Goal: Navigation & Orientation: Find specific page/section

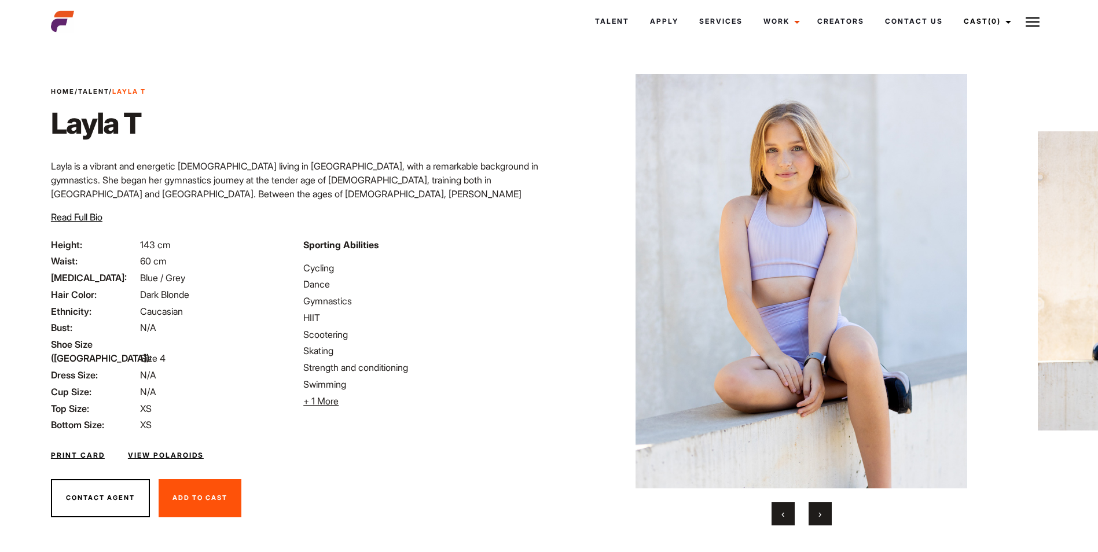
click at [818, 511] on span "›" at bounding box center [819, 514] width 3 height 12
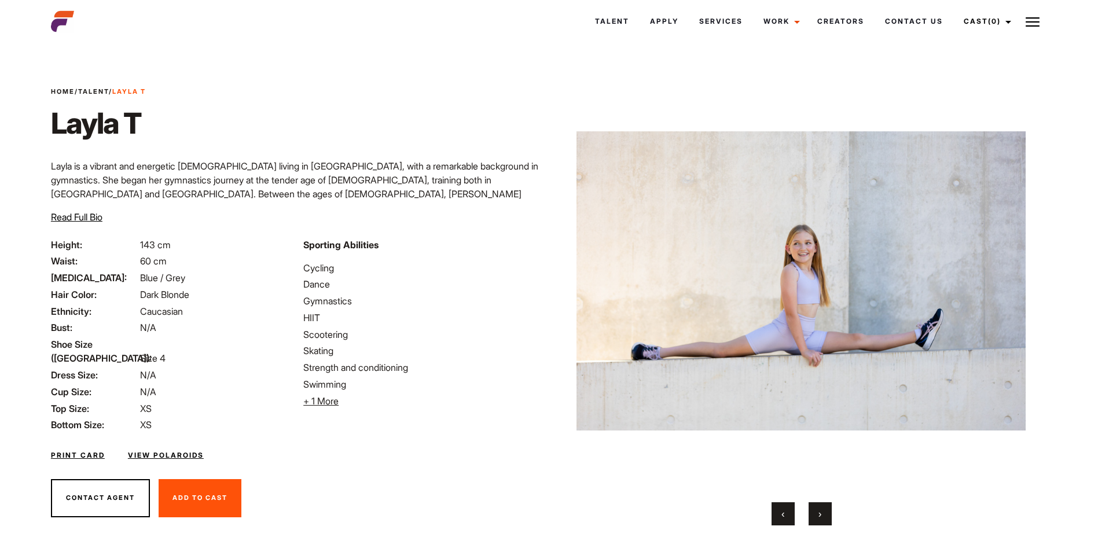
click at [818, 511] on span "›" at bounding box center [819, 514] width 3 height 12
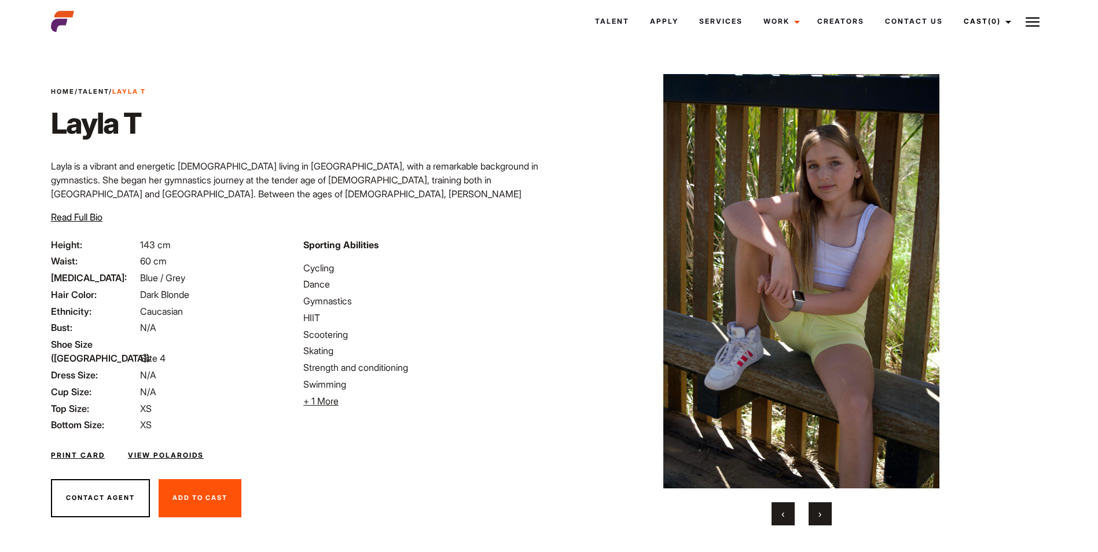
click at [820, 508] on span "›" at bounding box center [819, 514] width 3 height 12
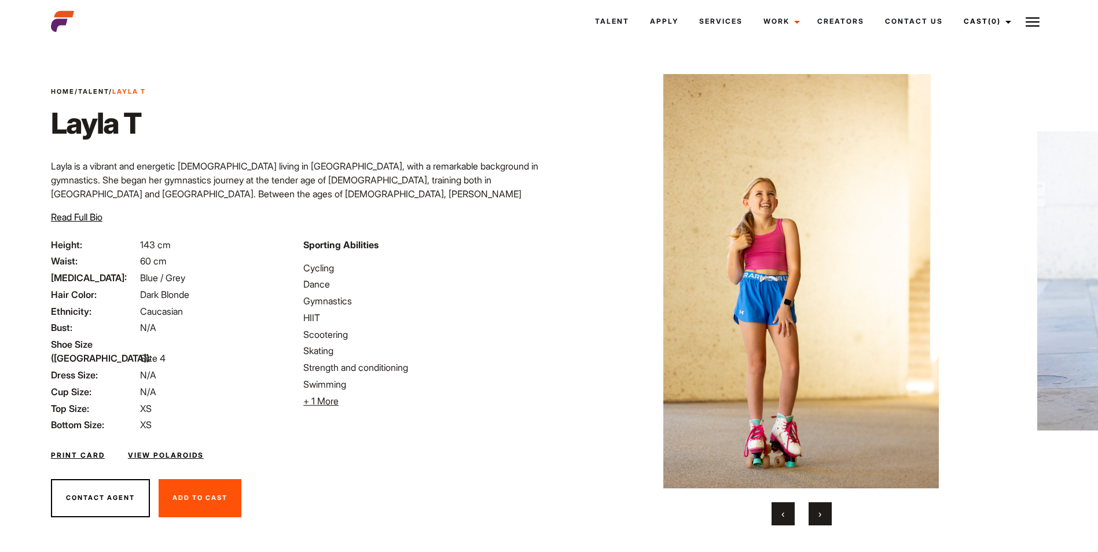
click at [820, 508] on span "›" at bounding box center [819, 514] width 3 height 12
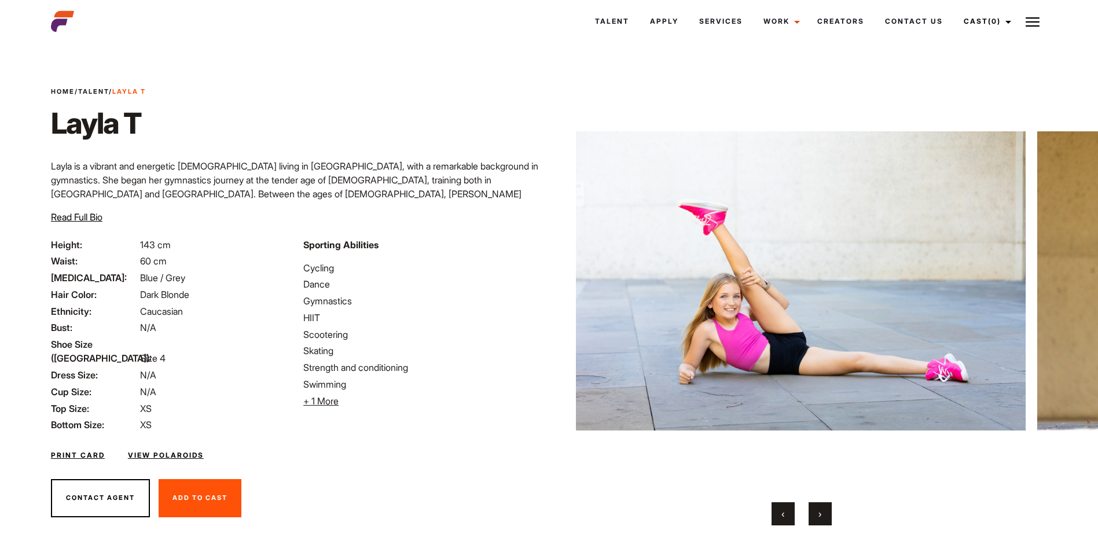
click at [820, 508] on span "›" at bounding box center [819, 514] width 3 height 12
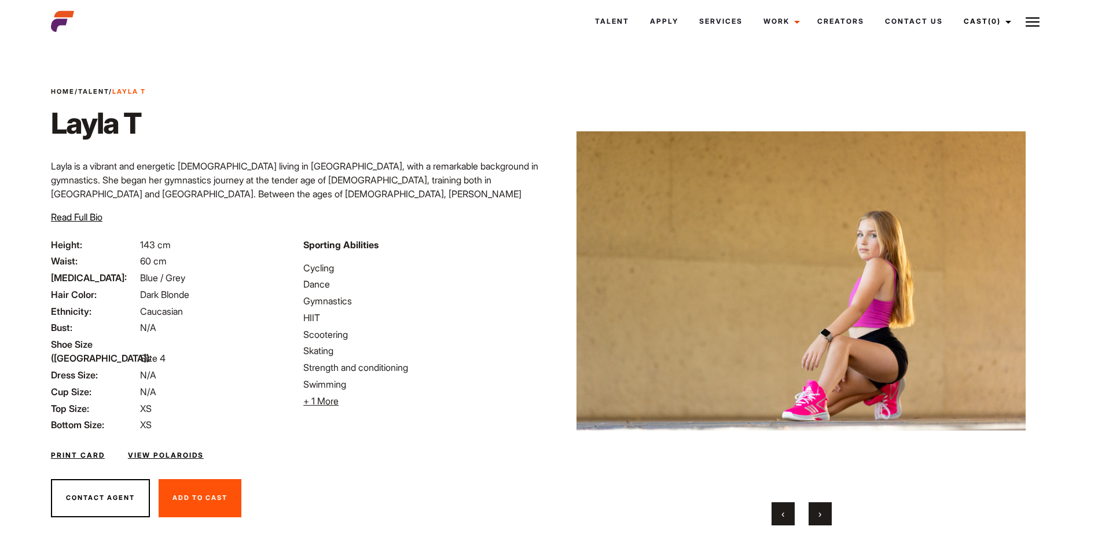
click at [820, 508] on span "›" at bounding box center [819, 514] width 3 height 12
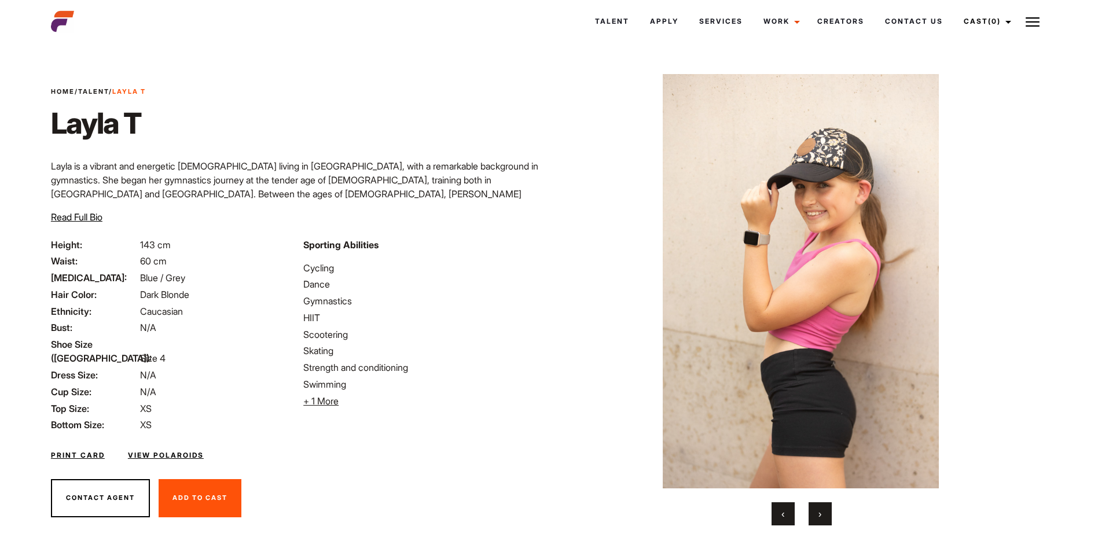
click at [823, 507] on button "›" at bounding box center [819, 513] width 23 height 23
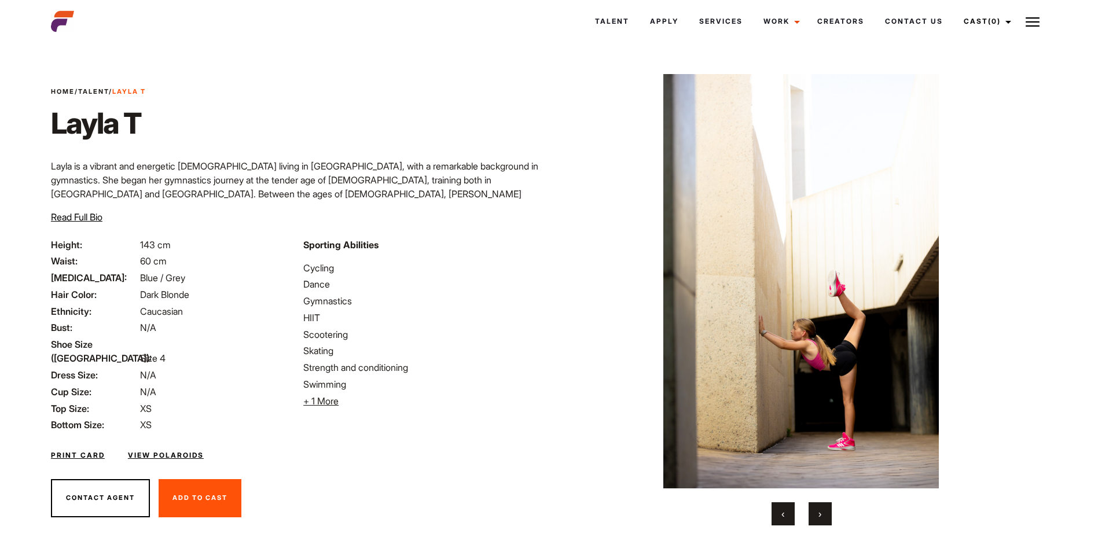
click at [823, 507] on button "›" at bounding box center [819, 513] width 23 height 23
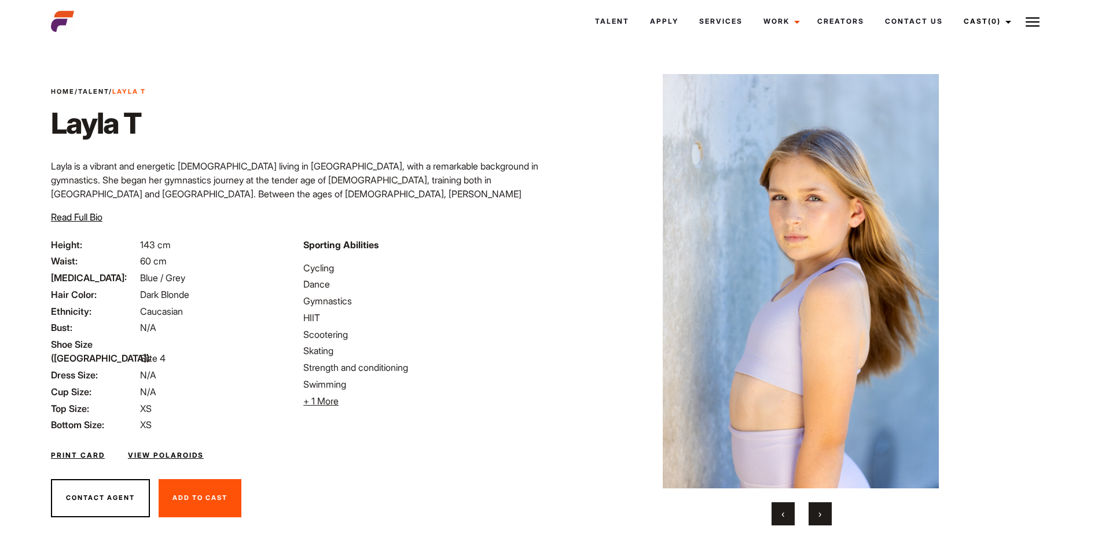
click at [823, 507] on button "›" at bounding box center [819, 513] width 23 height 23
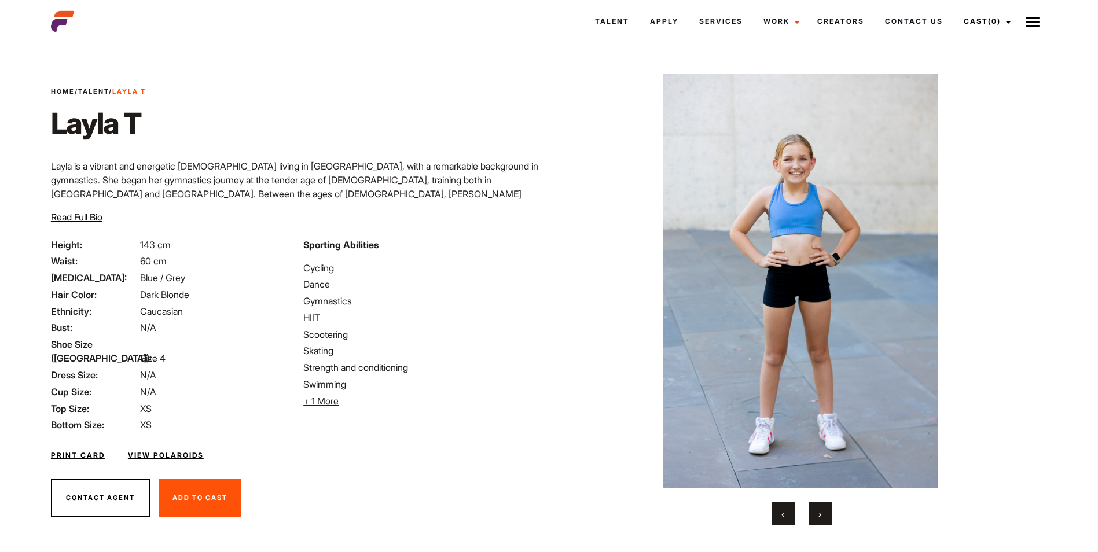
click at [823, 507] on button "›" at bounding box center [819, 513] width 23 height 23
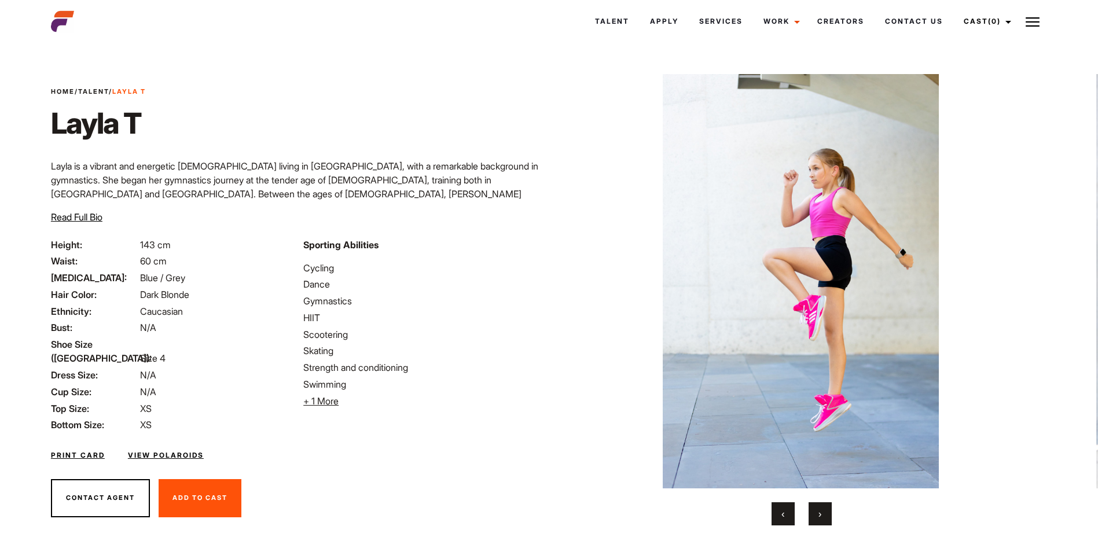
click at [823, 507] on button "›" at bounding box center [819, 513] width 23 height 23
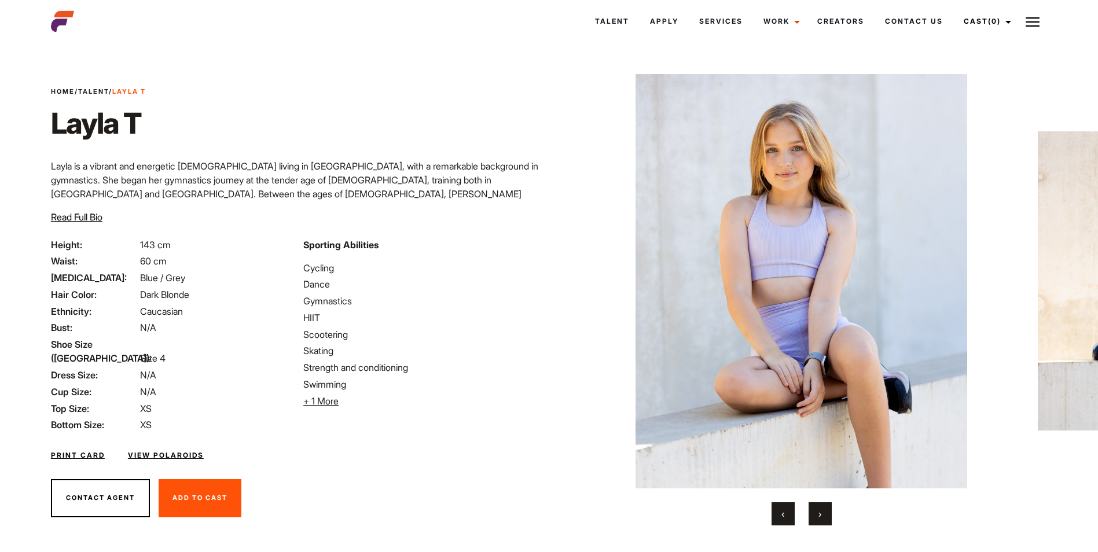
click at [823, 507] on button "›" at bounding box center [819, 513] width 23 height 23
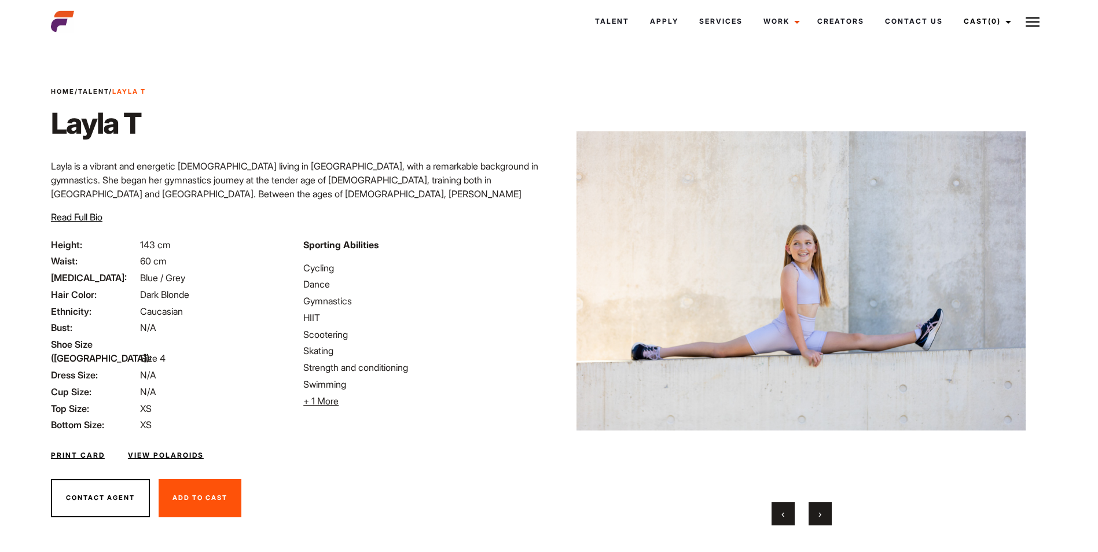
click at [824, 507] on button "›" at bounding box center [819, 513] width 23 height 23
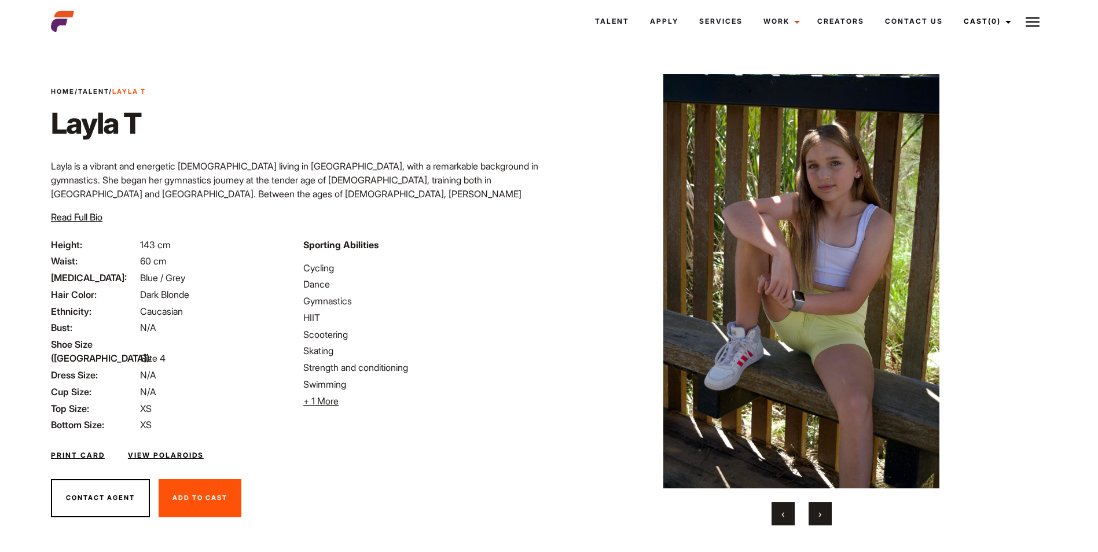
click at [824, 507] on button "›" at bounding box center [819, 513] width 23 height 23
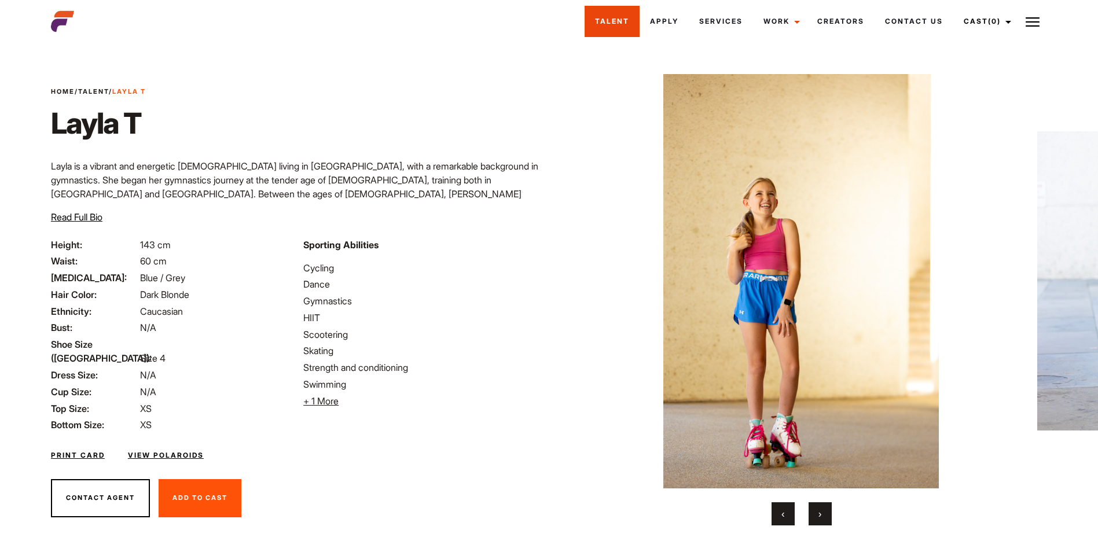
click at [606, 24] on link "Talent" at bounding box center [611, 21] width 55 height 31
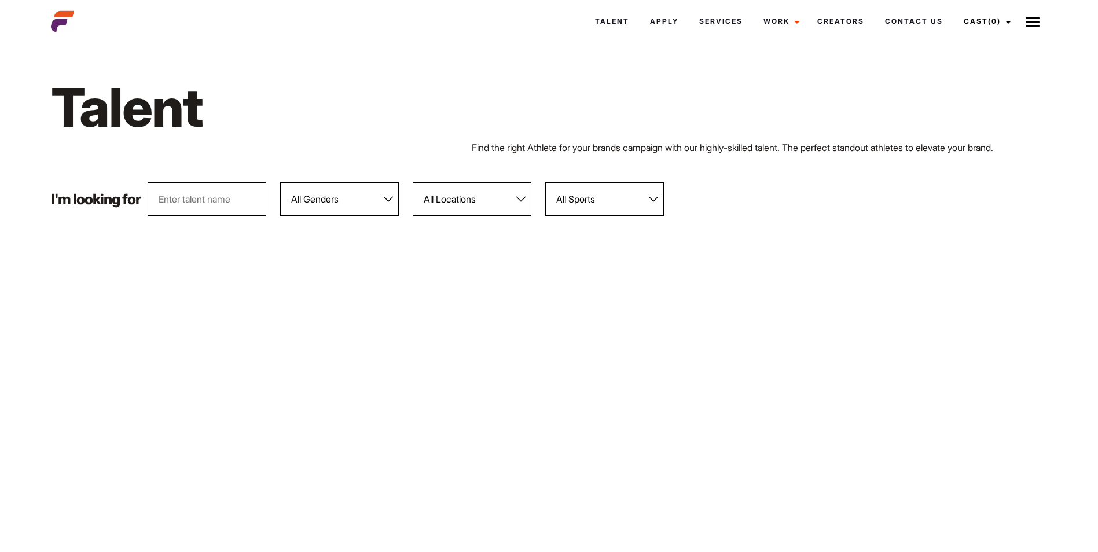
click at [388, 197] on select "All Genders [DEMOGRAPHIC_DATA] [DEMOGRAPHIC_DATA]" at bounding box center [339, 199] width 119 height 34
select select "104"
click at [281, 182] on select "All Genders [DEMOGRAPHIC_DATA] [DEMOGRAPHIC_DATA]" at bounding box center [339, 199] width 119 height 34
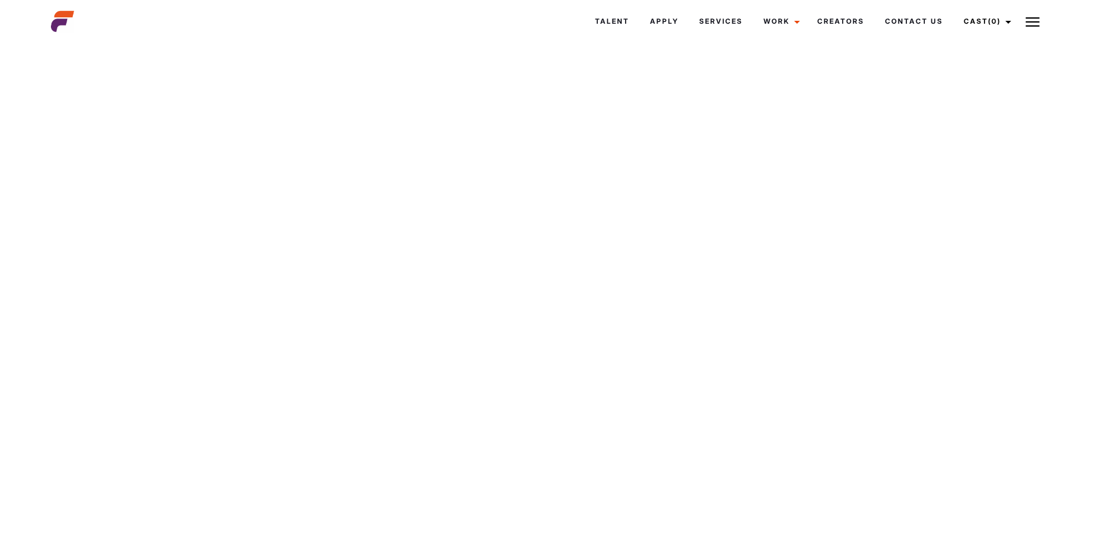
scroll to position [4014, 0]
